Goal: Transaction & Acquisition: Subscribe to service/newsletter

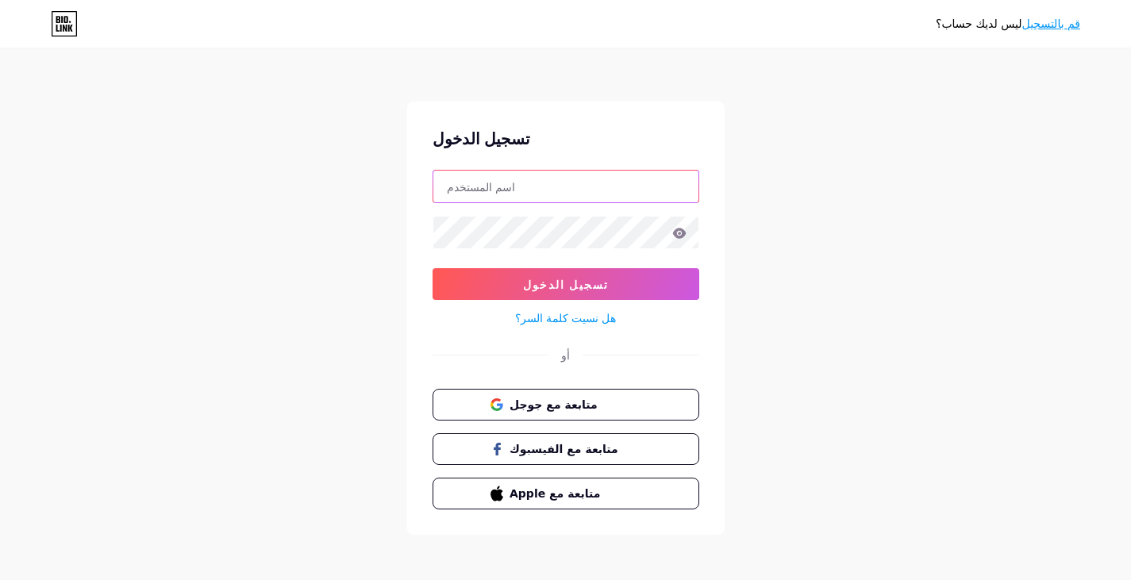
click at [521, 191] on input "text" at bounding box center [565, 187] width 265 height 32
click at [716, 221] on div "تسجيل الدخول تسجيل الدخول هل نسيت كلمة السر؟ أو متابعة مع جوجل متابعة مع الفيسب…" at bounding box center [565, 318] width 317 height 433
click at [1045, 22] on font "قم بالتسجيل" at bounding box center [1051, 23] width 58 height 13
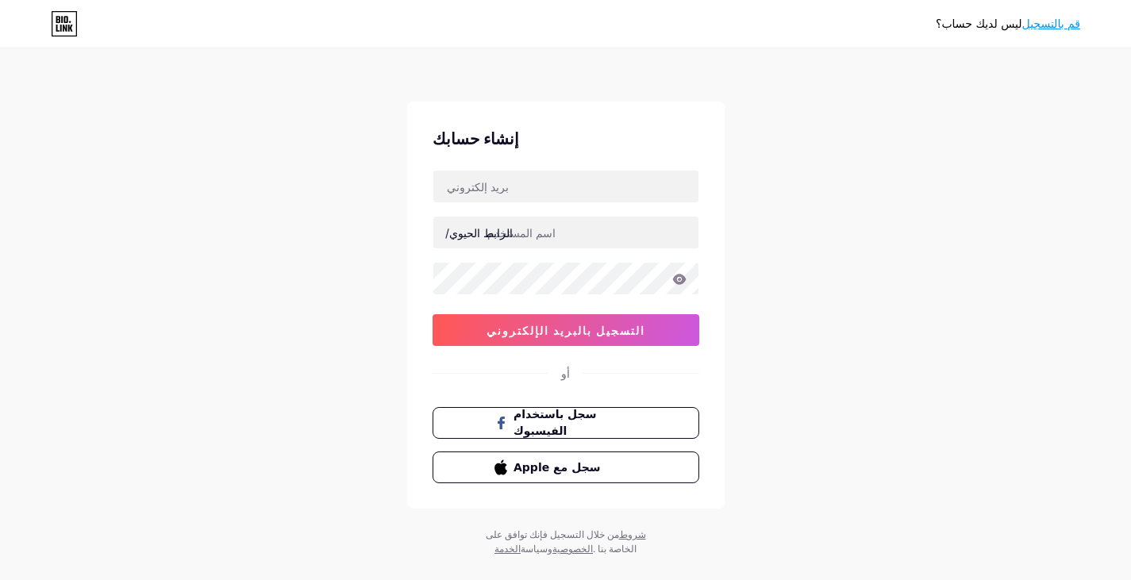
click at [1047, 29] on font "قم بالتسجيل" at bounding box center [1051, 23] width 58 height 13
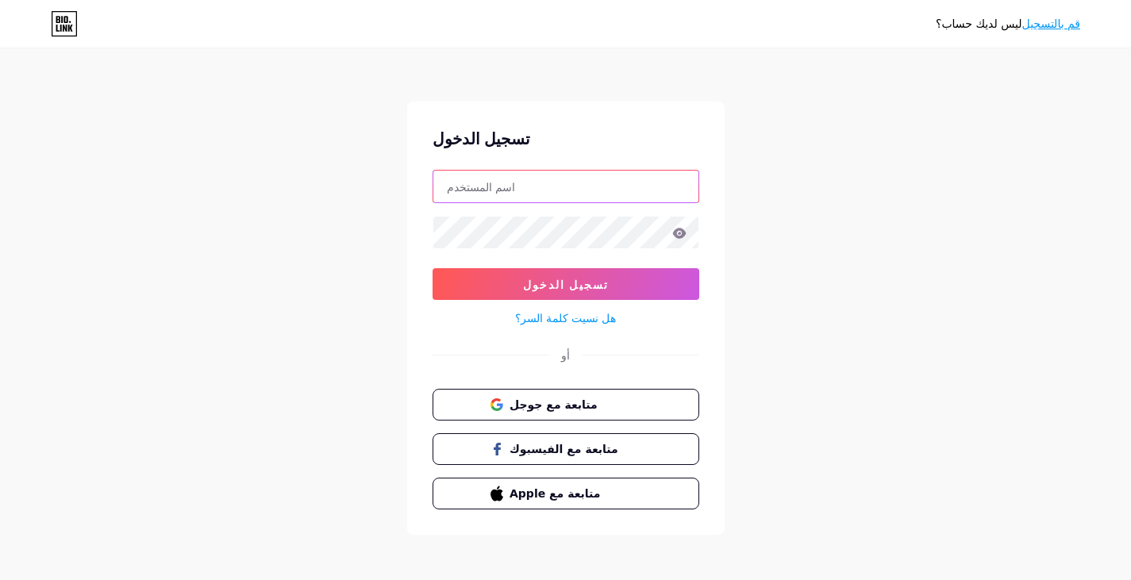
click at [596, 176] on input "text" at bounding box center [565, 187] width 265 height 32
type input "a.alqahtani.505.a@gmail.com"
click at [682, 233] on icon at bounding box center [678, 233] width 13 height 10
click at [679, 230] on icon at bounding box center [677, 234] width 13 height 11
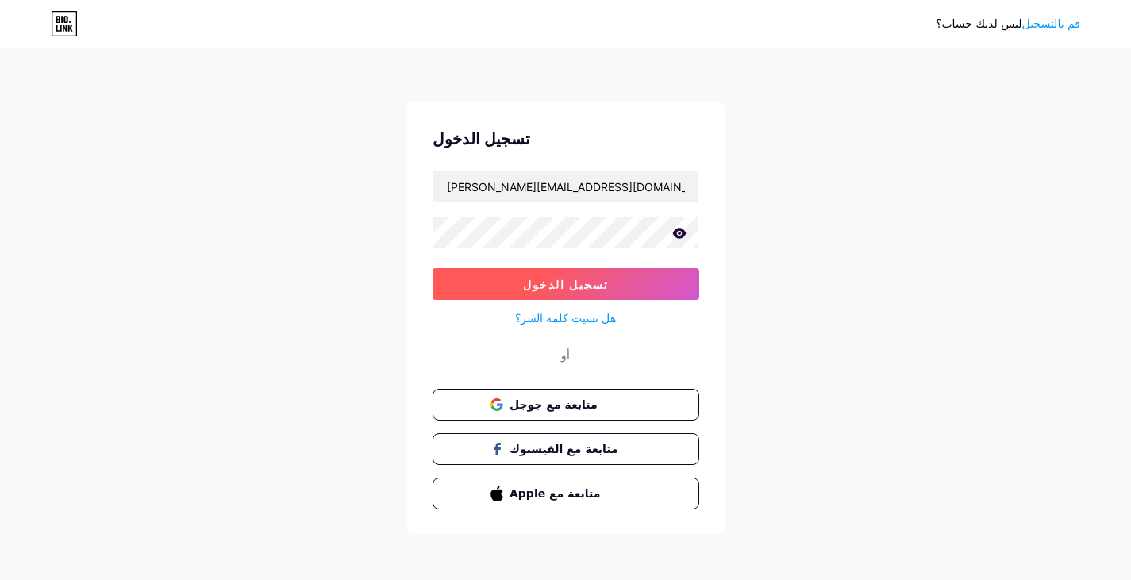
click at [635, 285] on button "تسجيل الدخول" at bounding box center [566, 284] width 267 height 32
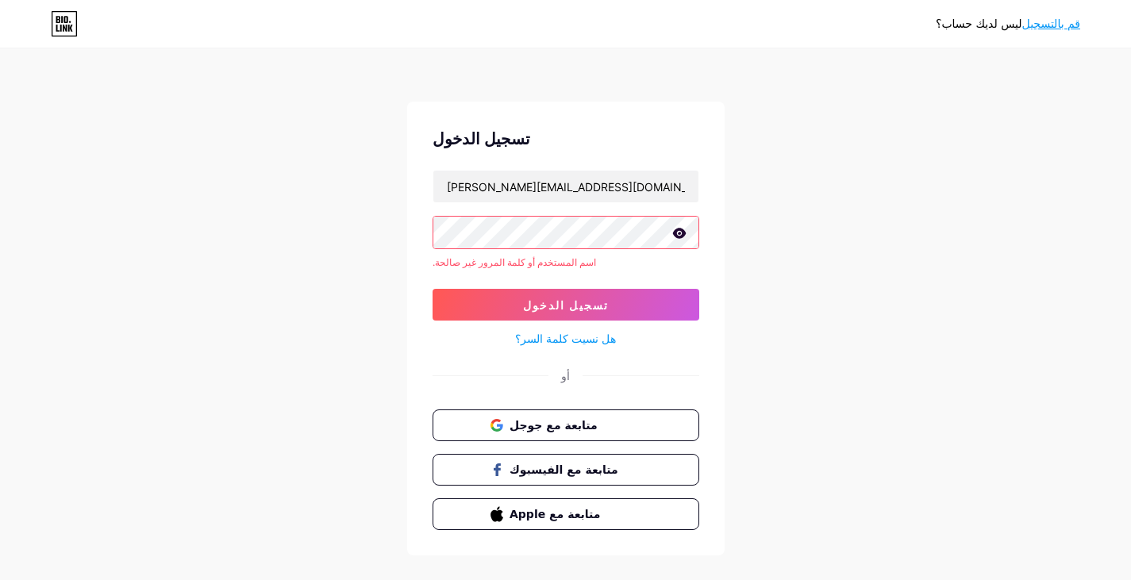
click at [1066, 19] on font "قم بالتسجيل" at bounding box center [1051, 23] width 58 height 13
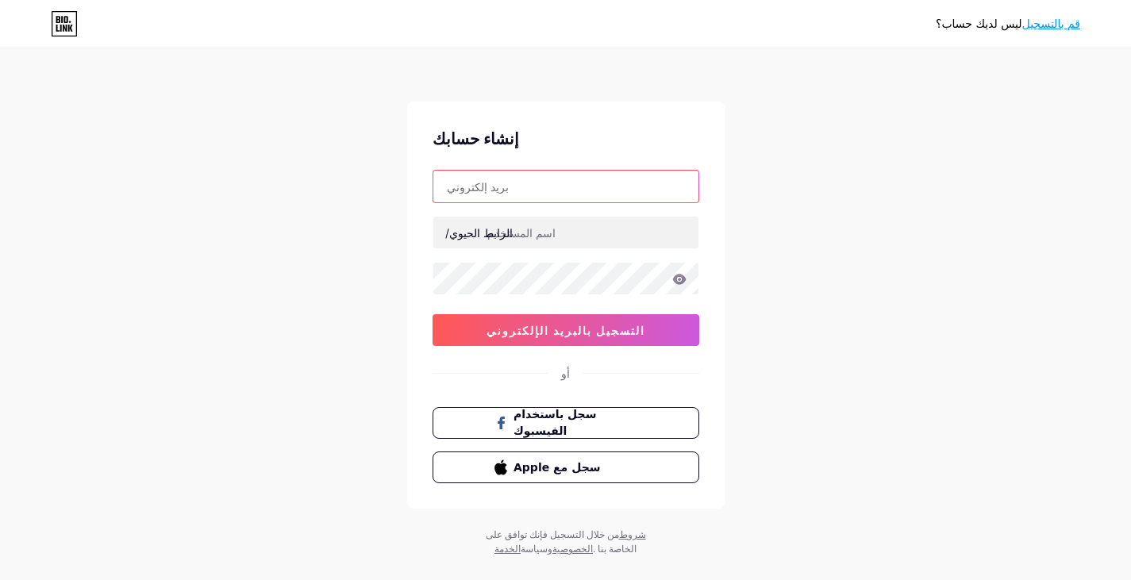
click at [531, 174] on input "text" at bounding box center [565, 187] width 265 height 32
type input "a.alqahtani.505.a@gmail.com"
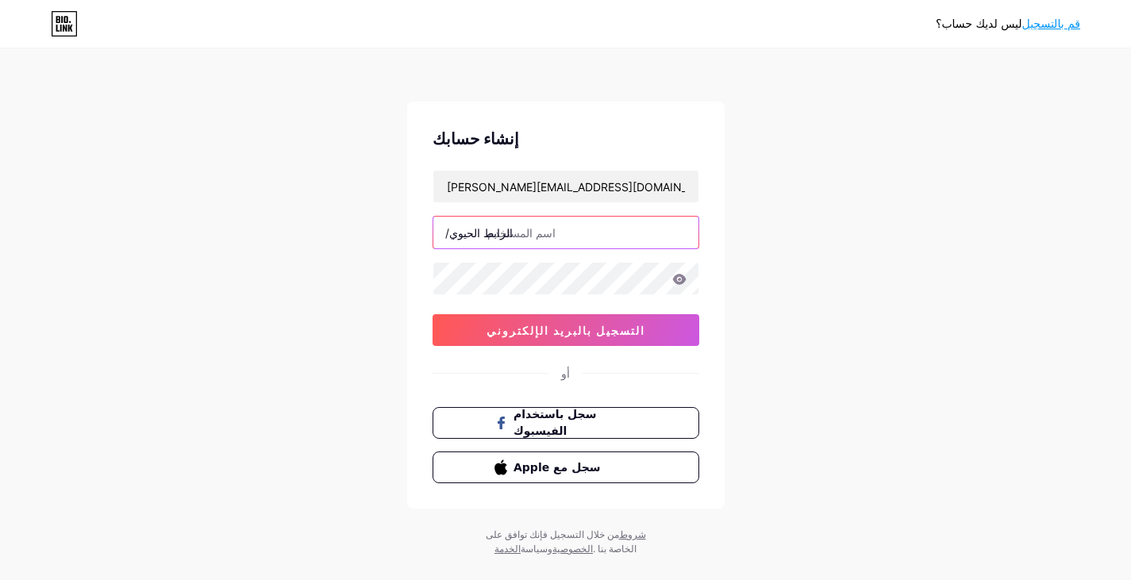
click at [606, 237] on input "text" at bounding box center [565, 233] width 265 height 32
type input "k"
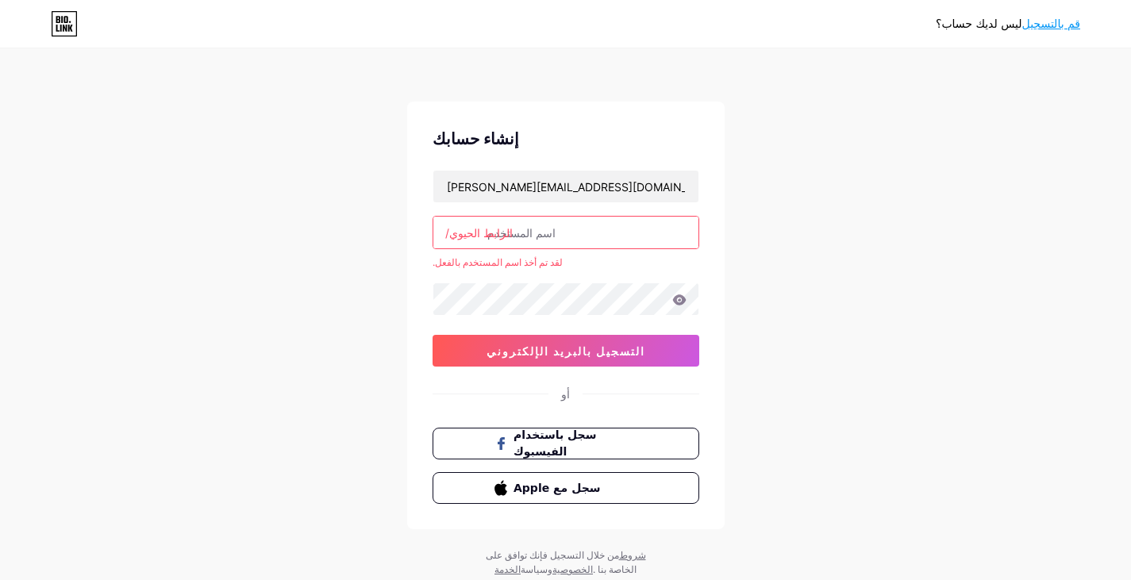
type input "k"
click at [620, 229] on input "text" at bounding box center [565, 233] width 265 height 32
paste input "karam_a505"
type input "karam_a505"
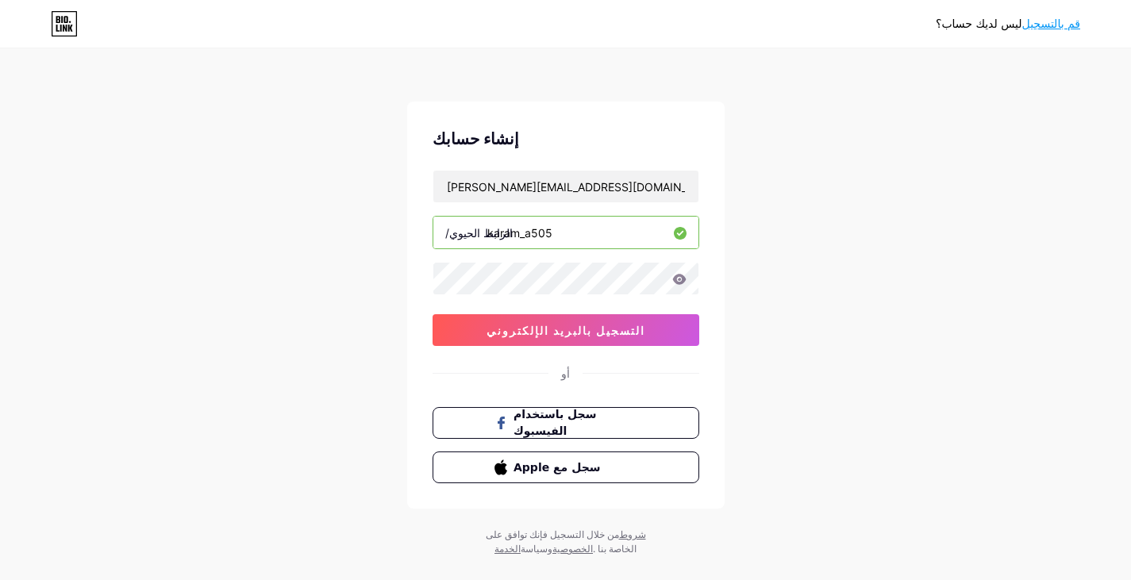
click at [617, 227] on input "karam_a505" at bounding box center [565, 233] width 265 height 32
paste input "karam_a505"
type input "karam_a505"
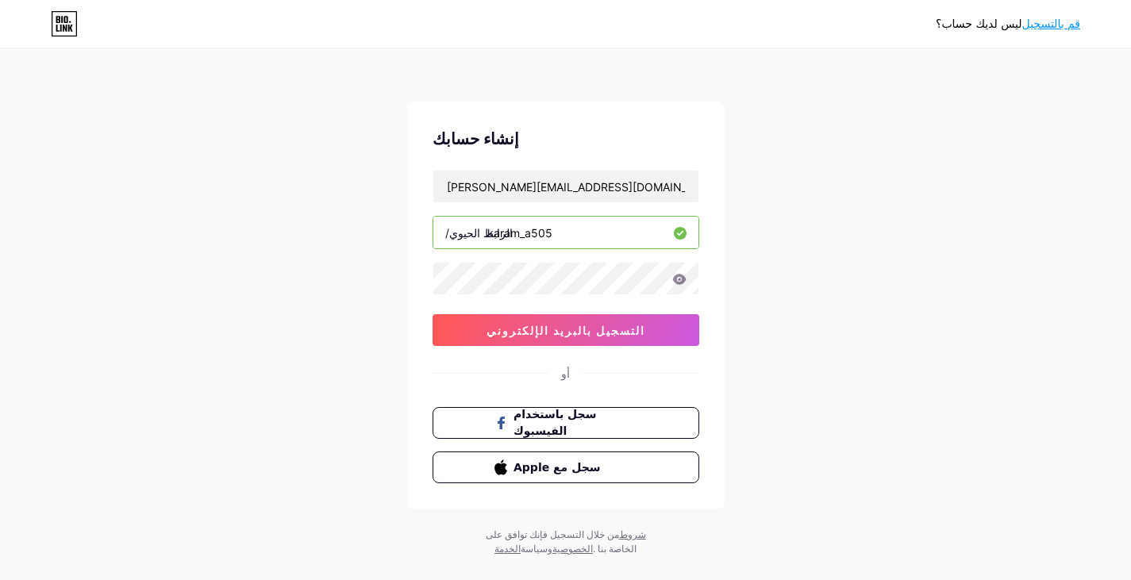
click at [829, 175] on div "ليس لديك حساب؟ قم بالتسجيل إنشاء حسابك a.alqahtani.505.a@gmail.com الرابط الحيو…" at bounding box center [565, 303] width 1131 height 607
click at [681, 283] on icon at bounding box center [678, 279] width 13 height 10
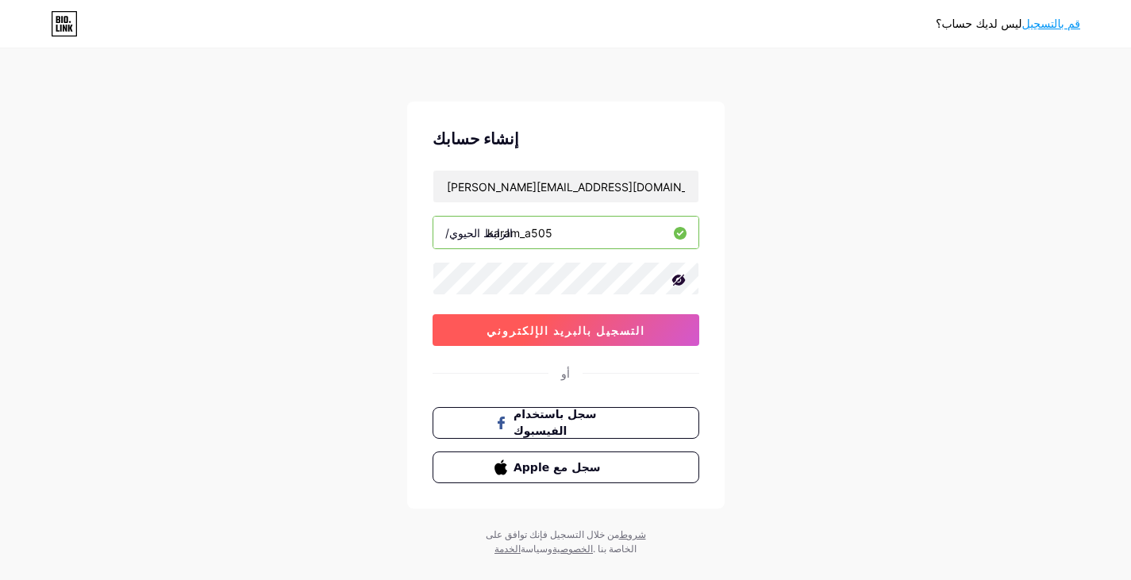
click at [647, 321] on button "التسجيل بالبريد الإلكتروني" at bounding box center [566, 330] width 267 height 32
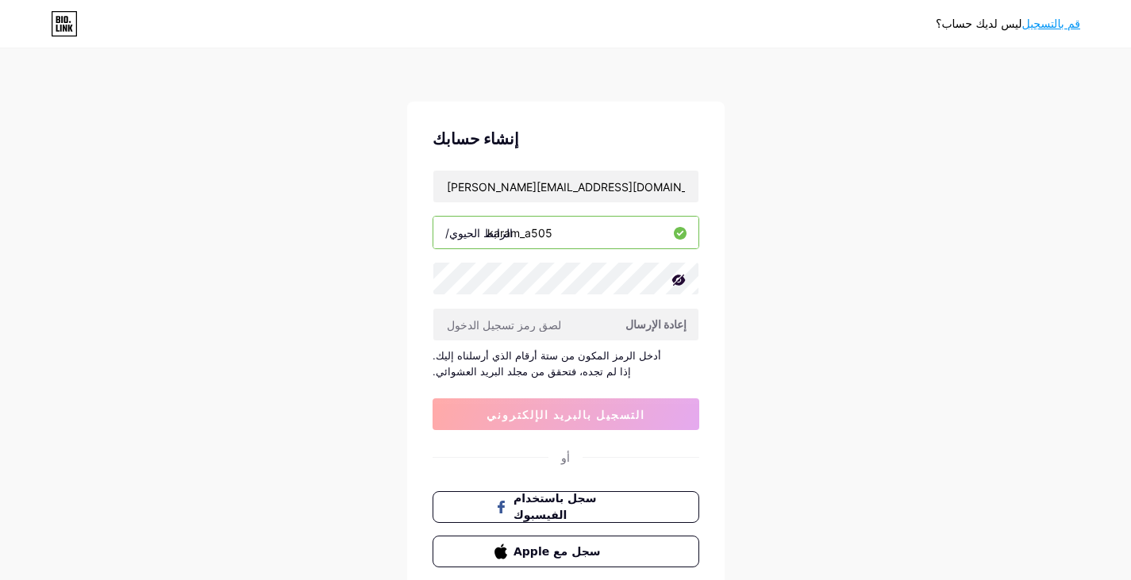
click at [660, 325] on font "إعادة الإرسال" at bounding box center [655, 323] width 61 height 13
click at [937, 349] on div "ليس لديك حساب؟ قم بالتسجيل إنشاء حسابك a.alqahtani.505.a@gmail.com الرابط الحيو…" at bounding box center [565, 345] width 1131 height 691
click at [854, 361] on div "ليس لديك حساب؟ قم بالتسجيل إنشاء حسابك a.alqahtani.505.a@gmail.com الرابط الحيو…" at bounding box center [565, 345] width 1131 height 691
click at [610, 313] on input "text" at bounding box center [565, 325] width 265 height 32
click at [598, 321] on input "text" at bounding box center [565, 325] width 265 height 32
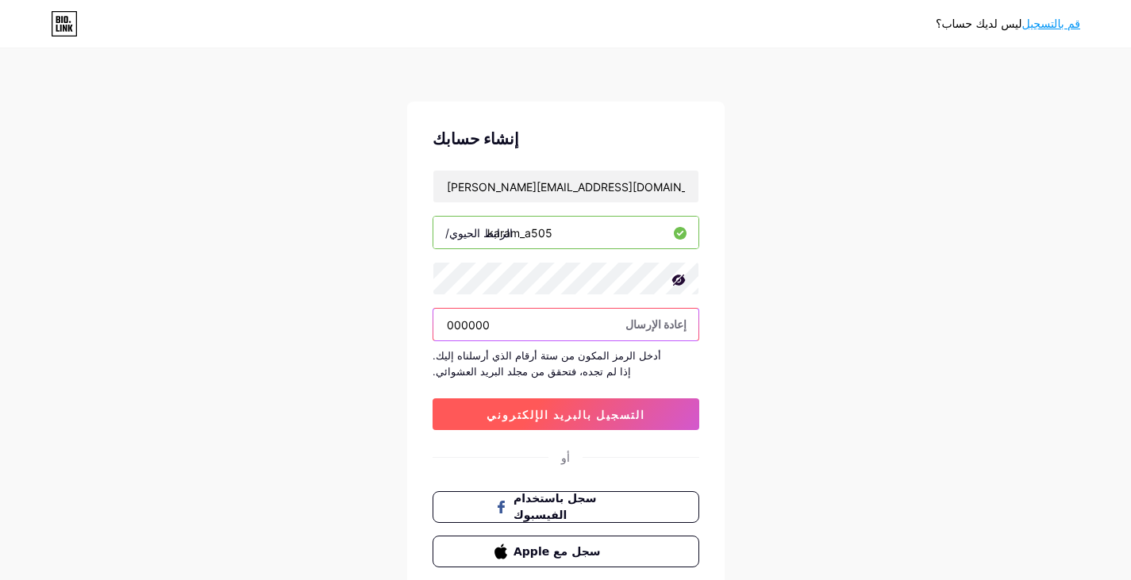
type input "000000"
click at [598, 406] on button "التسجيل بالبريد الإلكتروني" at bounding box center [566, 414] width 267 height 32
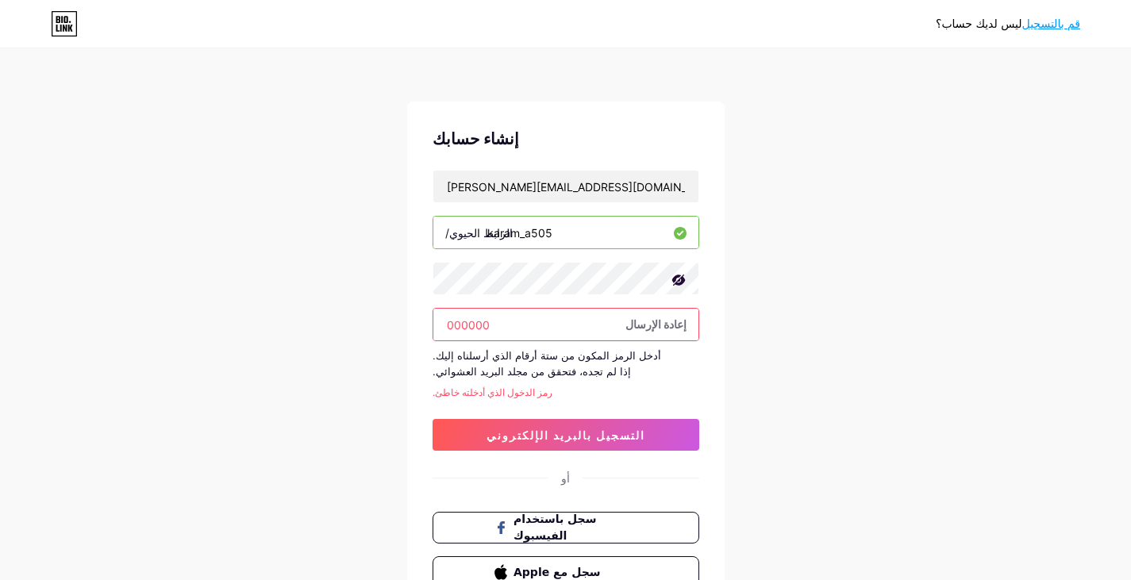
click at [678, 322] on font "إعادة الإرسال" at bounding box center [655, 323] width 61 height 13
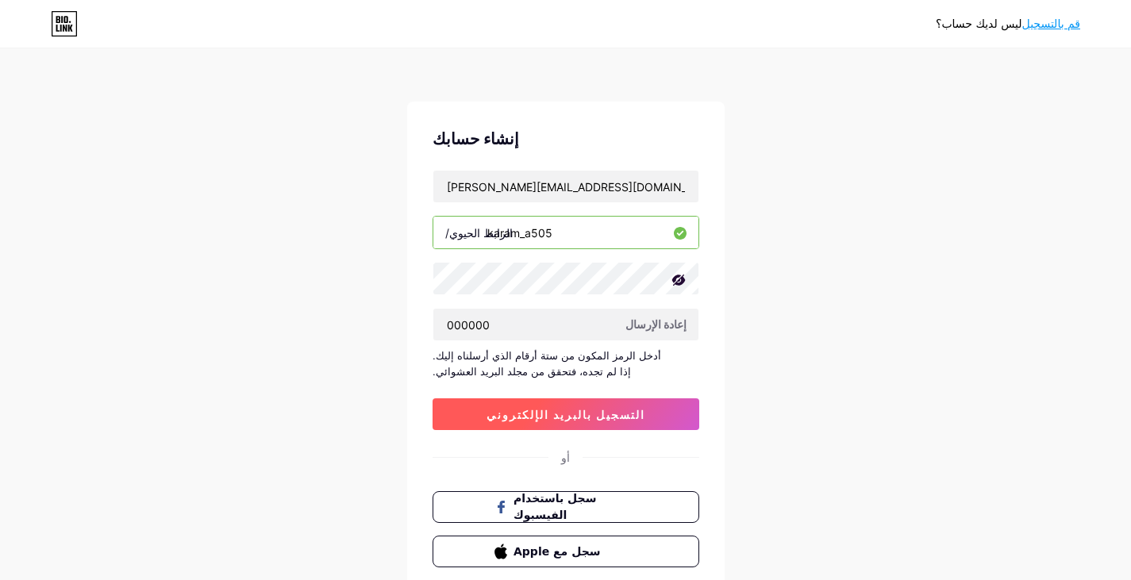
click at [544, 421] on button "التسجيل بالبريد الإلكتروني" at bounding box center [566, 414] width 267 height 32
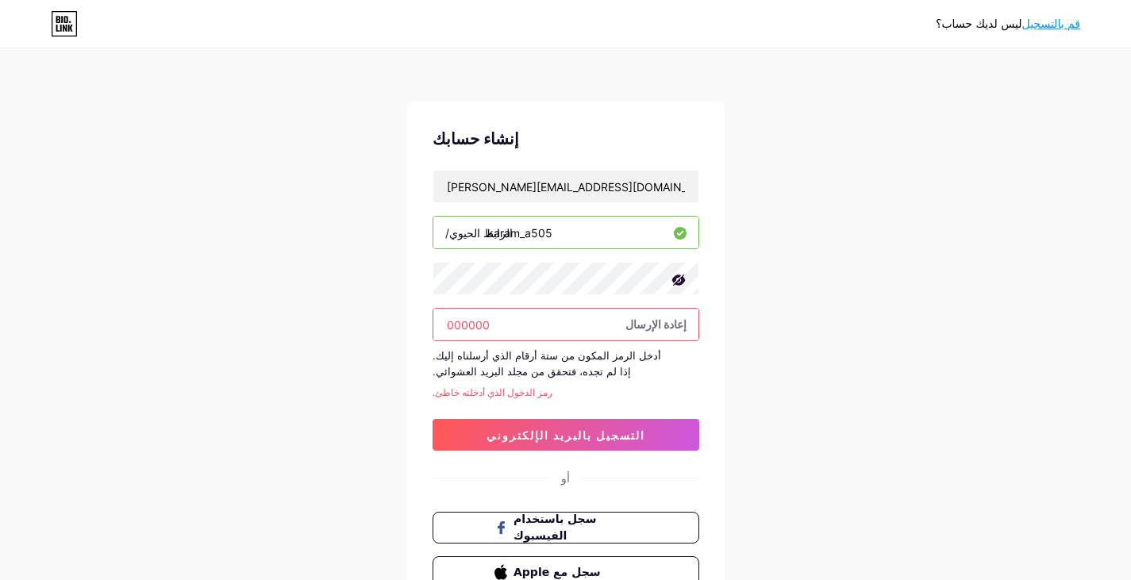
click at [519, 323] on input "000000" at bounding box center [565, 325] width 265 height 32
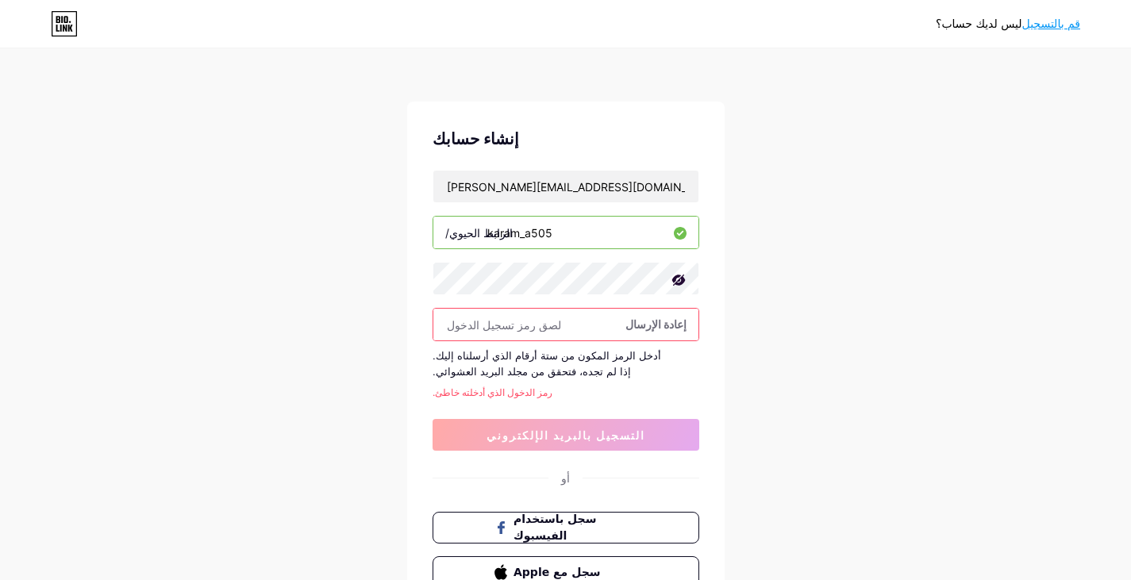
click at [1043, 381] on div "ليس لديك حساب؟ قم بالتسجيل إنشاء حسابك a.alqahtani.505.a@gmail.com الرابط الحيو…" at bounding box center [565, 356] width 1131 height 712
click at [652, 323] on font "إعادة الإرسال" at bounding box center [655, 323] width 61 height 13
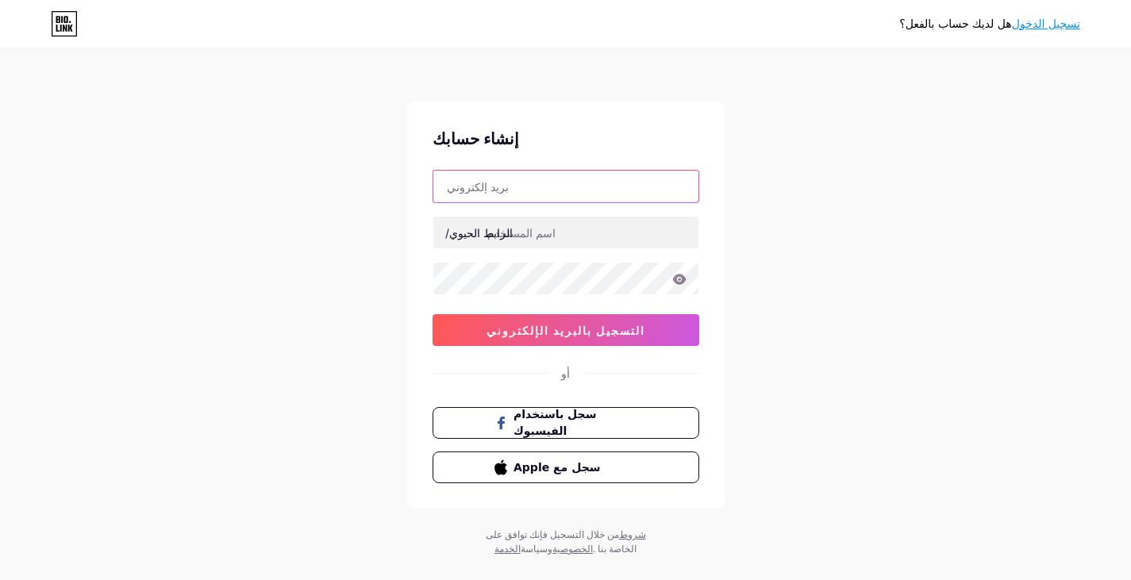
click at [537, 195] on input "text" at bounding box center [565, 187] width 265 height 32
paste input "a.alqahtani.505.a@gmail.com"
type input "a.alqahtani.505.a@gmail.com"
click at [987, 169] on div "هل لديك حساب بالفعل؟ تسجيل الدخول إنشاء حسابك a.alqahtani.505.a@gmail.com الراب…" at bounding box center [565, 303] width 1131 height 607
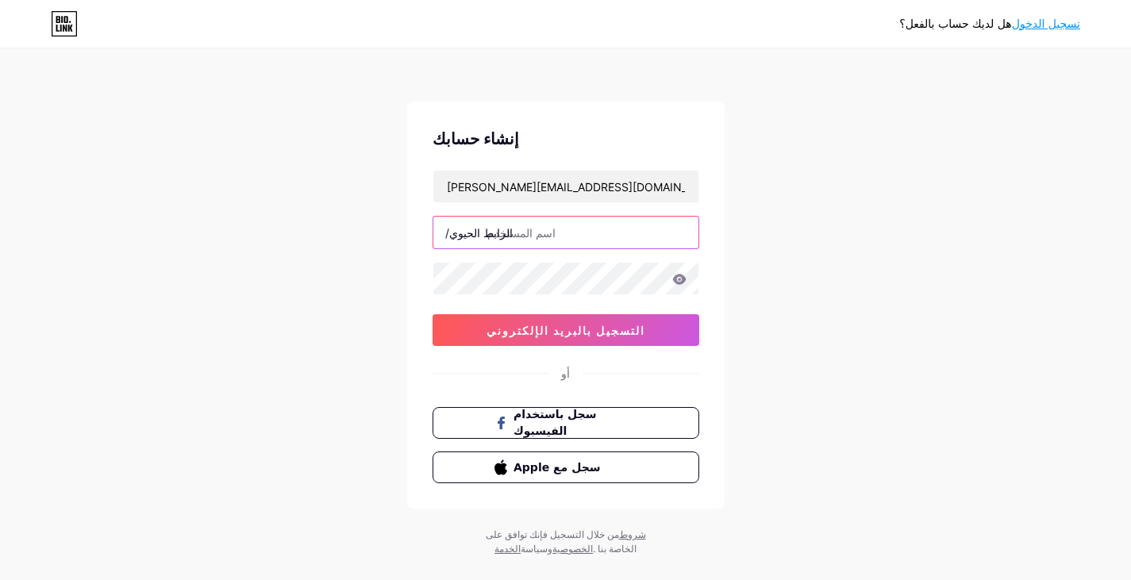
click at [596, 232] on input "text" at bounding box center [565, 233] width 265 height 32
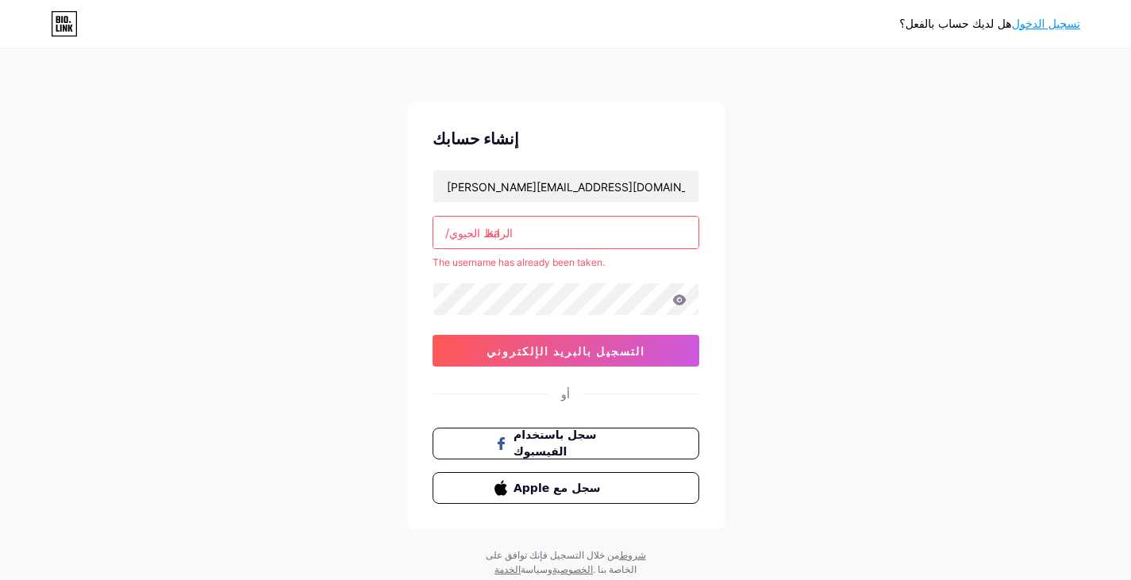
type input "k"
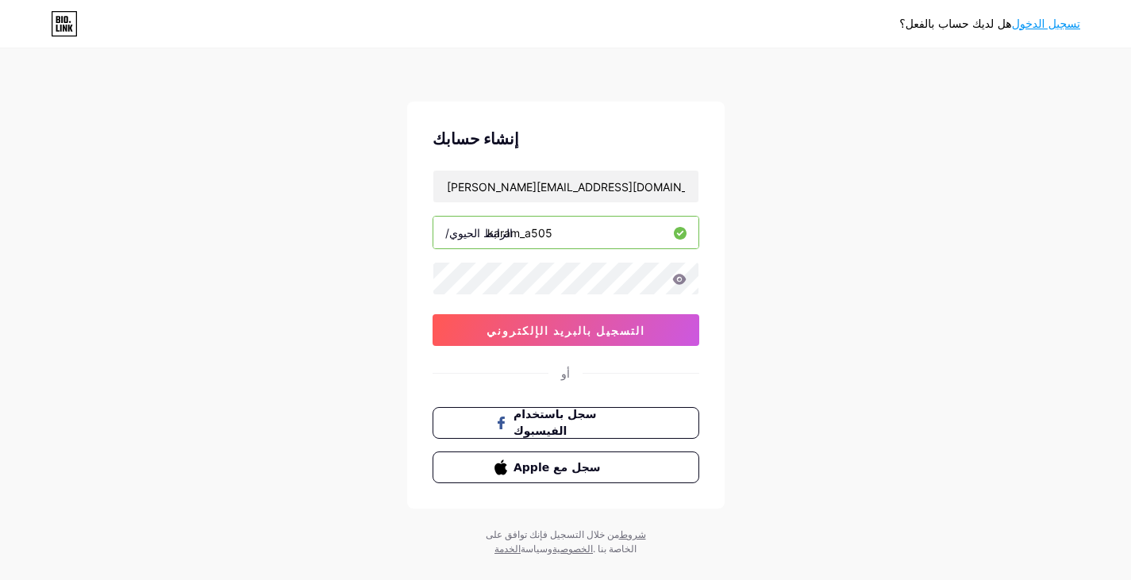
type input "karam_a505"
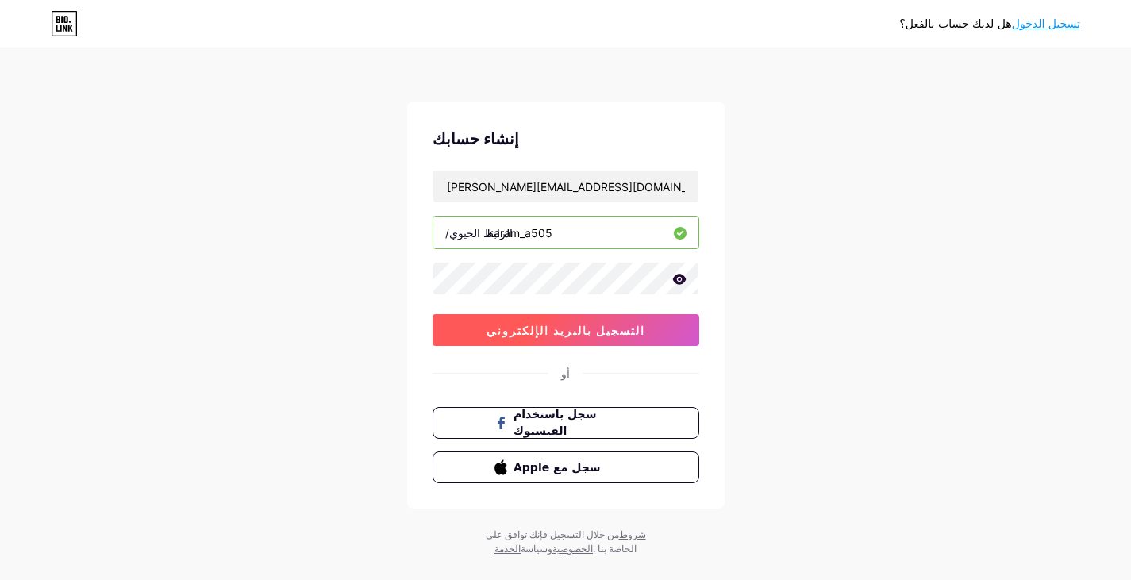
click at [671, 328] on button "التسجيل بالبريد الإلكتروني" at bounding box center [566, 330] width 267 height 32
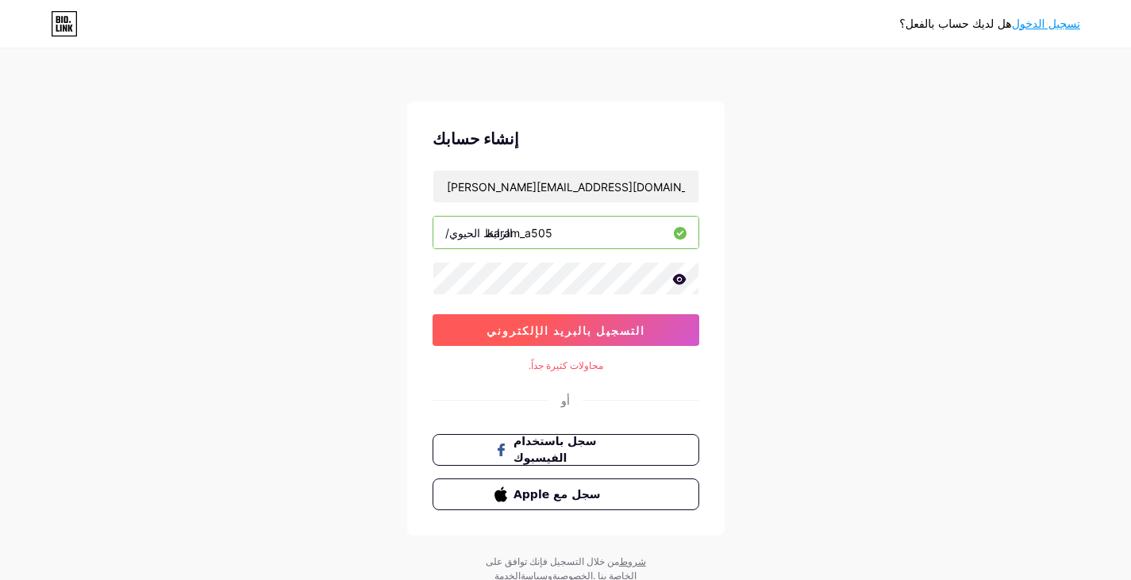
click at [612, 337] on button "التسجيل بالبريد الإلكتروني" at bounding box center [566, 330] width 267 height 32
